Goal: Browse casually

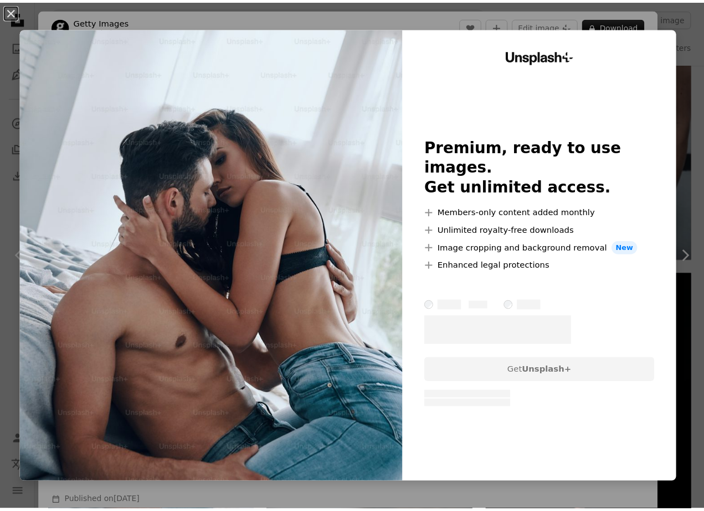
scroll to position [941, 0]
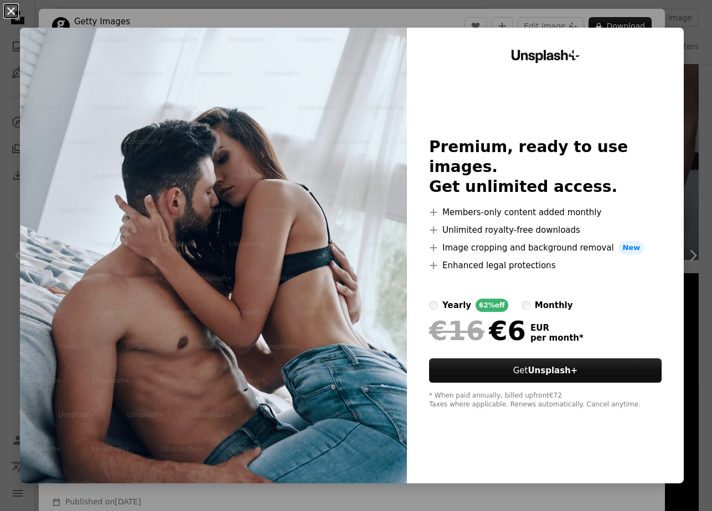
click at [8, 13] on button "An X shape" at bounding box center [10, 10] width 13 height 13
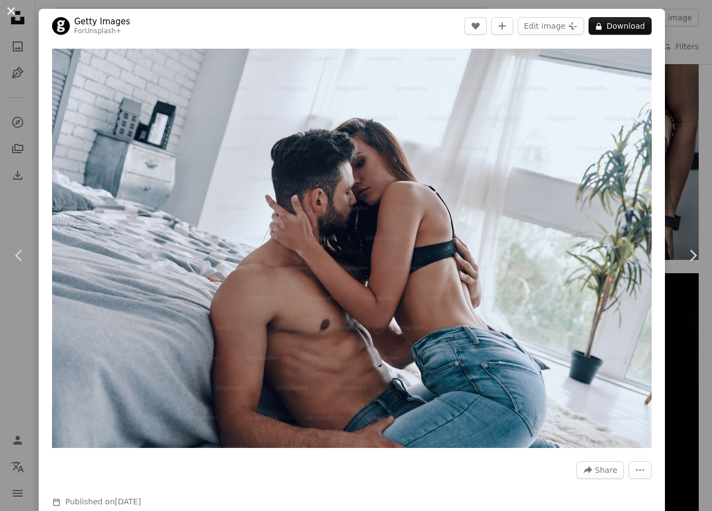
click at [12, 9] on button "An X shape" at bounding box center [10, 10] width 13 height 13
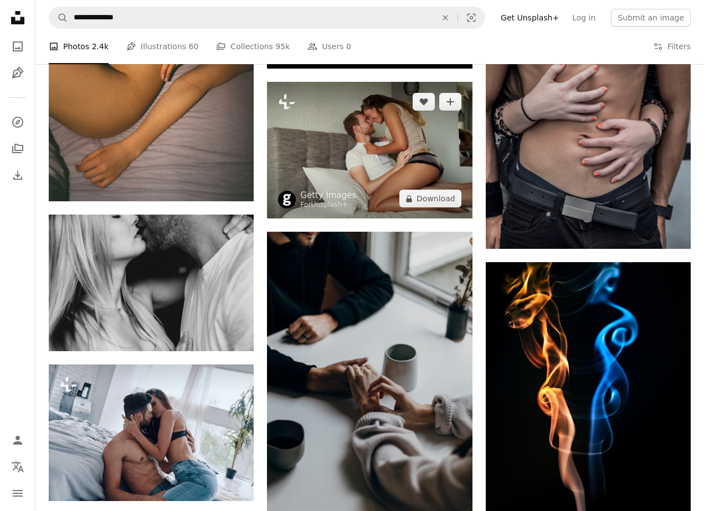
click at [408, 149] on img at bounding box center [369, 150] width 205 height 137
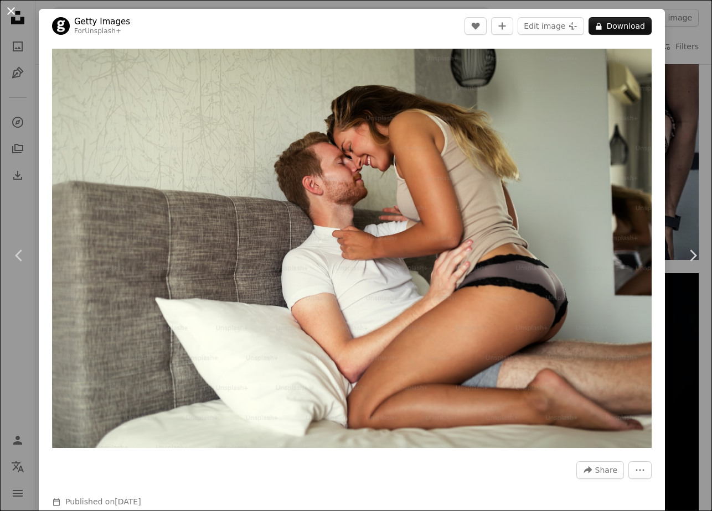
click at [15, 15] on button "An X shape" at bounding box center [10, 10] width 13 height 13
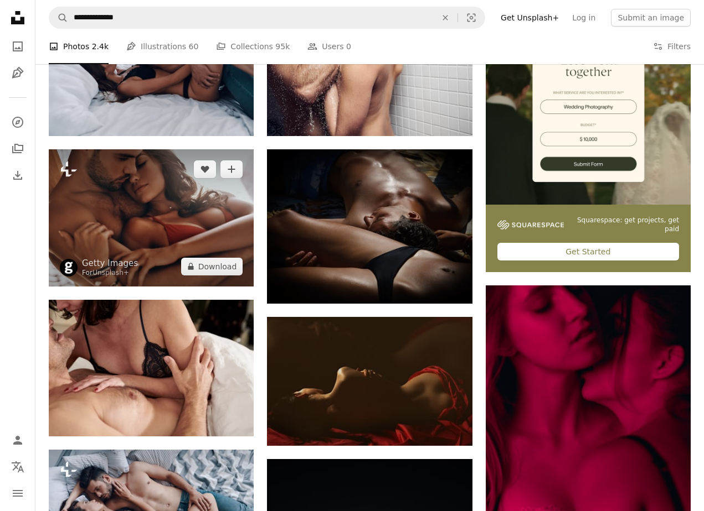
scroll to position [221, 0]
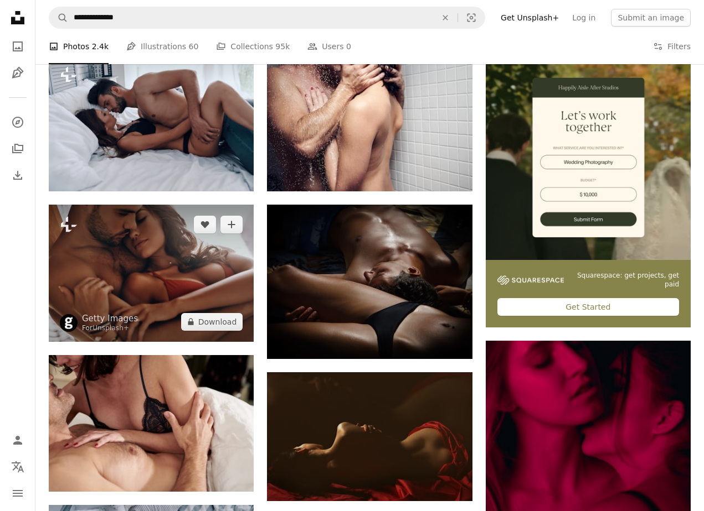
click at [153, 267] on img at bounding box center [151, 273] width 205 height 137
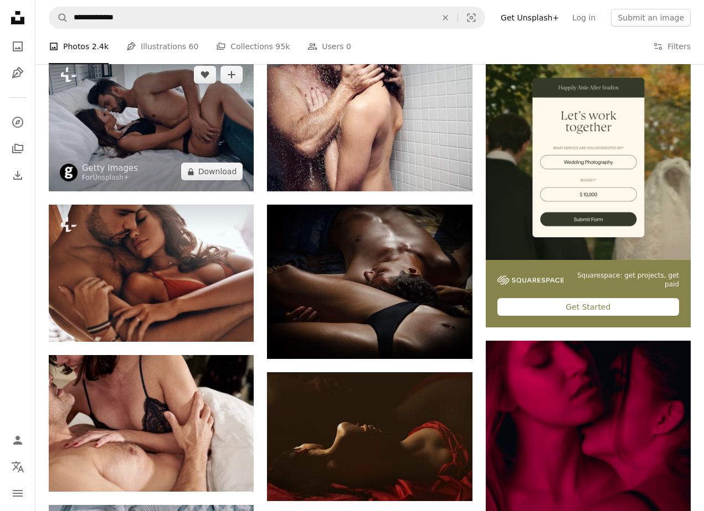
click at [163, 118] on img at bounding box center [151, 123] width 205 height 137
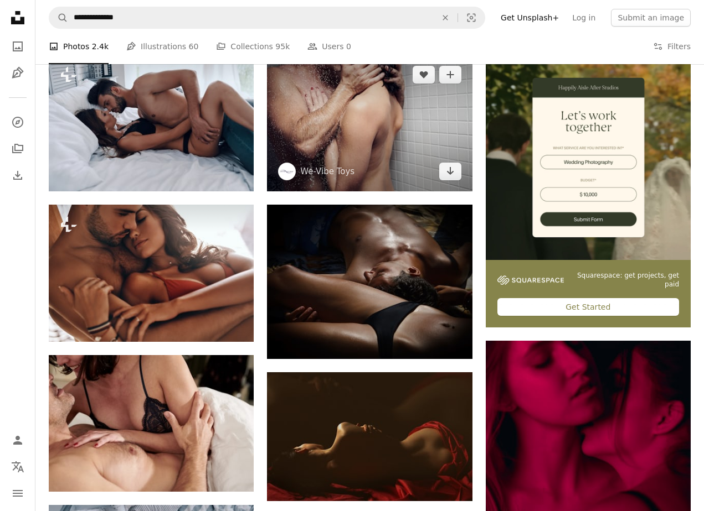
click at [376, 131] on img at bounding box center [369, 123] width 205 height 137
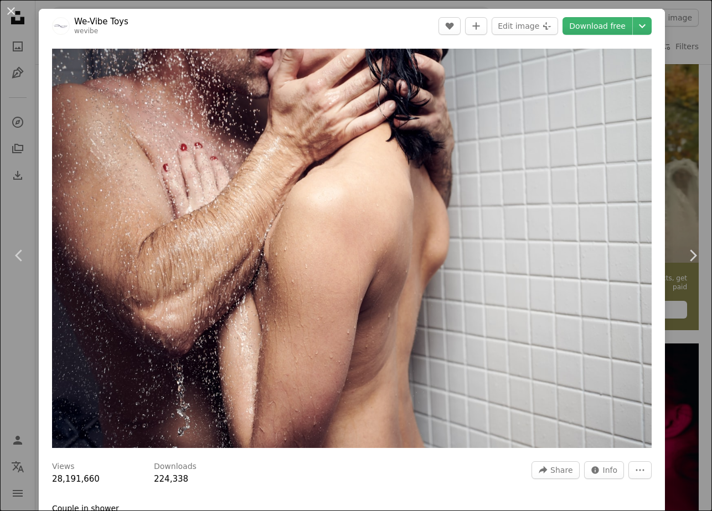
drag, startPoint x: 17, startPoint y: 12, endPoint x: 25, endPoint y: 17, distance: 10.0
click at [17, 12] on button "An X shape" at bounding box center [10, 10] width 13 height 13
